Goal: Information Seeking & Learning: Learn about a topic

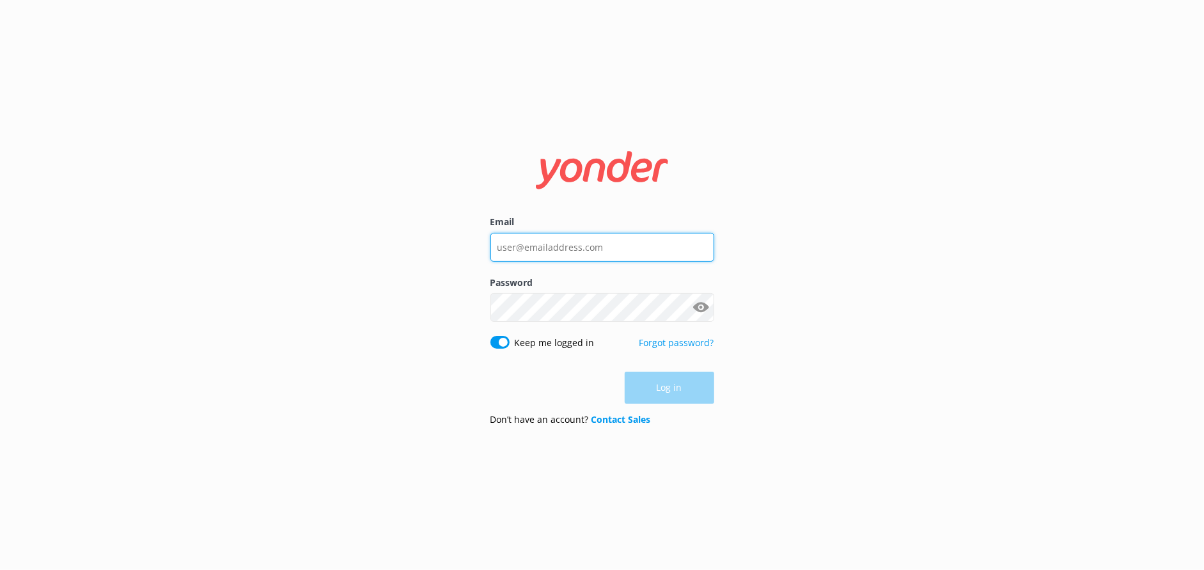
type input "[EMAIL_ADDRESS][DOMAIN_NAME]"
click at [668, 386] on div "Log in" at bounding box center [603, 388] width 224 height 32
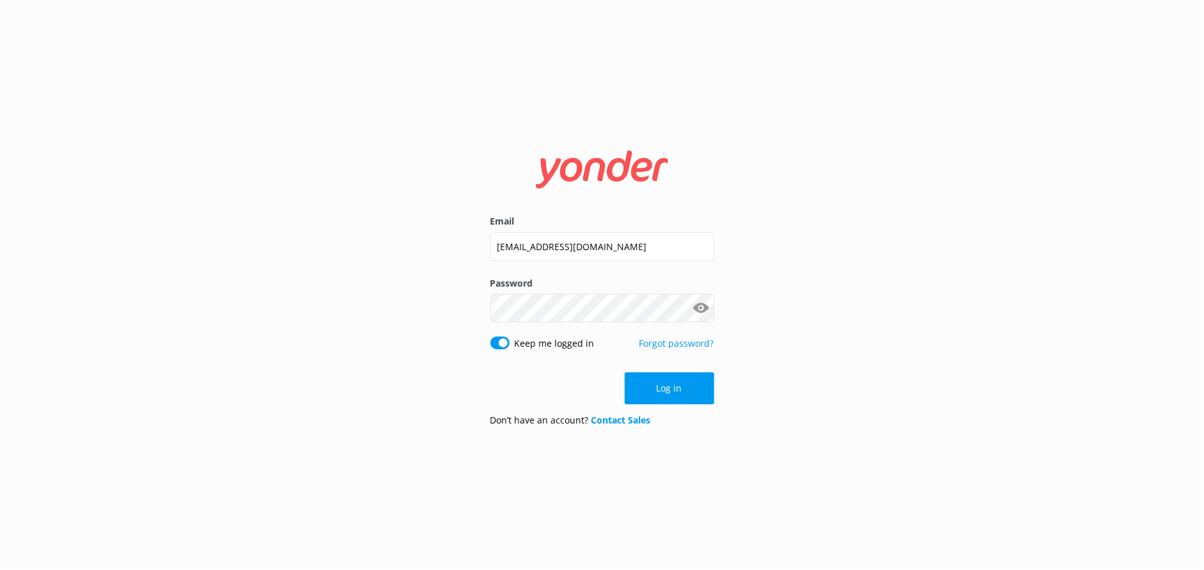
drag, startPoint x: 672, startPoint y: 384, endPoint x: 626, endPoint y: 368, distance: 48.8
click at [672, 384] on button "Log in" at bounding box center [670, 388] width 90 height 32
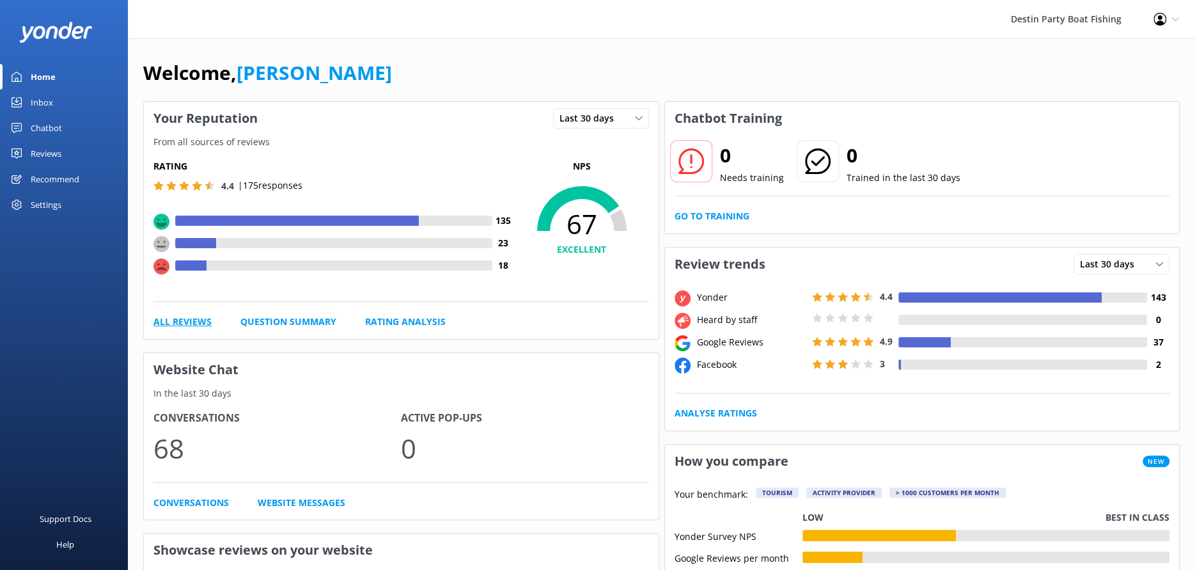
click at [187, 315] on link "All Reviews" at bounding box center [183, 322] width 58 height 14
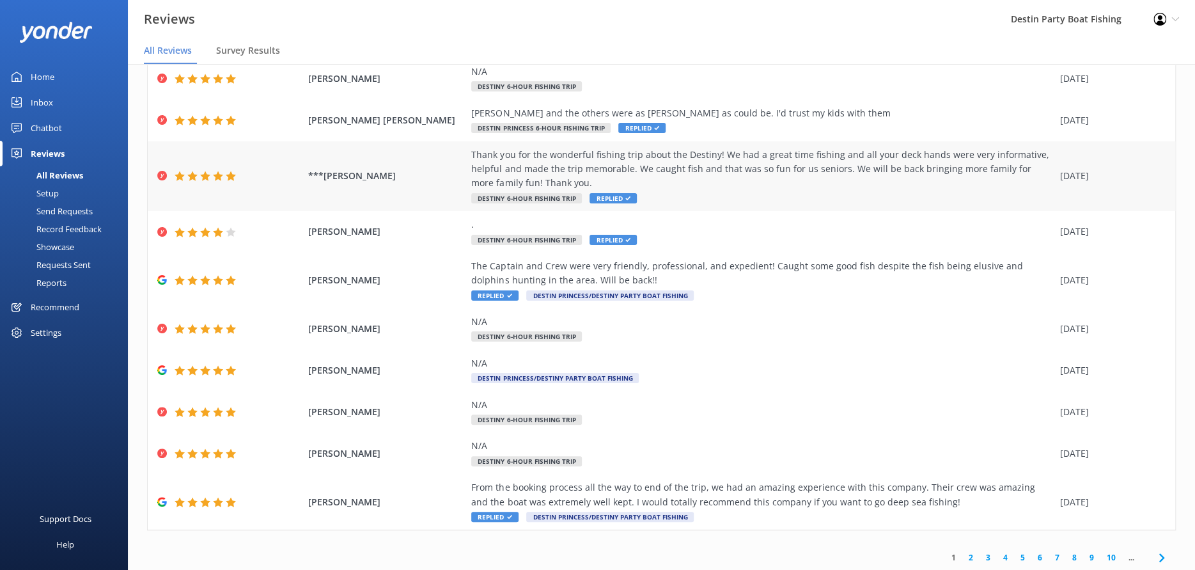
scroll to position [83, 0]
click at [965, 562] on link "2" at bounding box center [971, 559] width 17 height 12
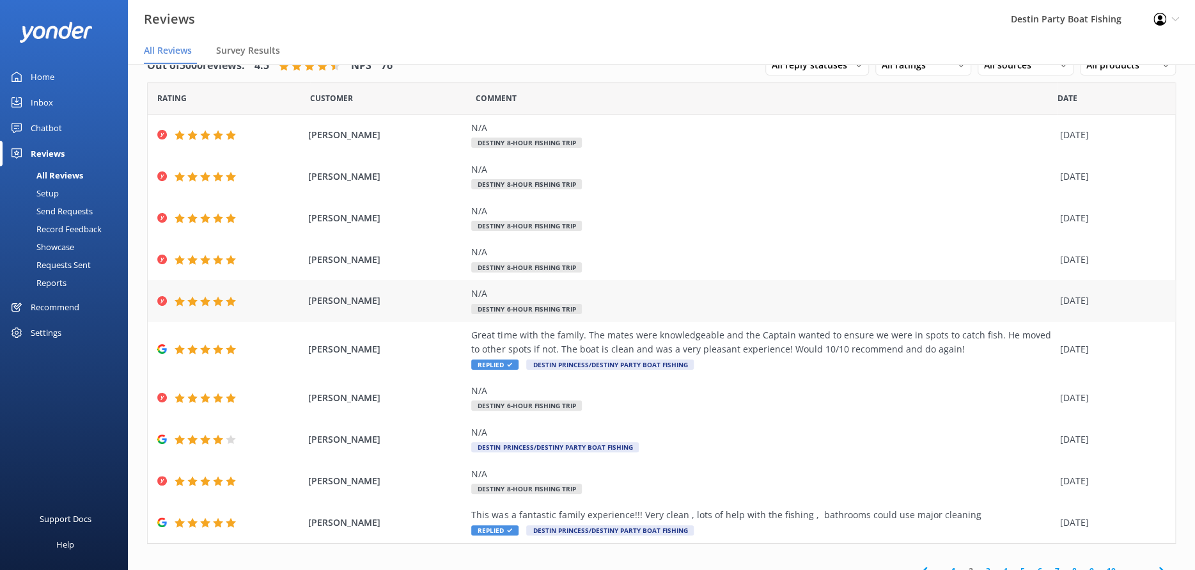
scroll to position [42, 0]
